Goal: Navigation & Orientation: Understand site structure

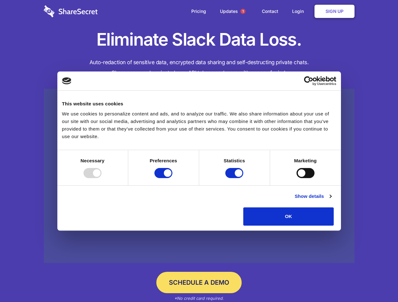
click at [101, 178] on div at bounding box center [92, 173] width 18 height 10
click at [172, 178] on input "Preferences" at bounding box center [163, 173] width 18 height 10
checkbox input "false"
click at [235, 178] on input "Statistics" at bounding box center [234, 173] width 18 height 10
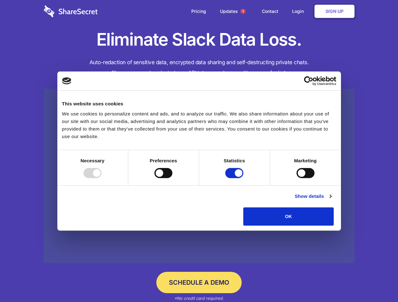
checkbox input "false"
click at [296, 178] on input "Marketing" at bounding box center [305, 173] width 18 height 10
checkbox input "true"
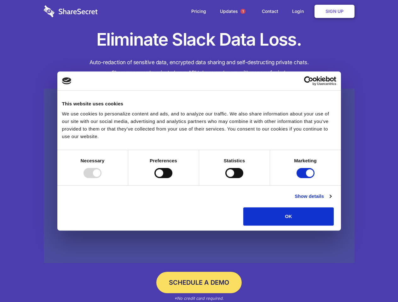
click at [331, 200] on link "Show details" at bounding box center [312, 197] width 37 height 8
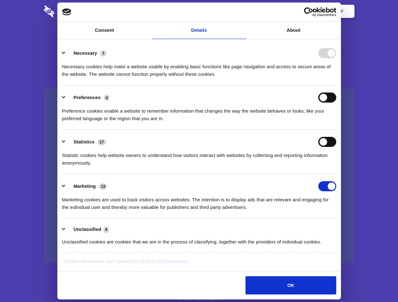
click at [336, 86] on li "Necessary 7 Necessary cookies help make a website usable by enabling basic func…" at bounding box center [199, 63] width 274 height 44
